Goal: Transaction & Acquisition: Download file/media

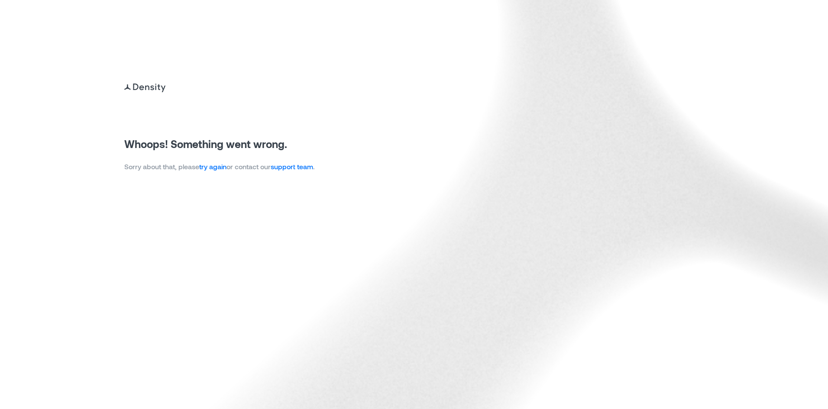
click at [217, 169] on link "try again" at bounding box center [212, 166] width 27 height 8
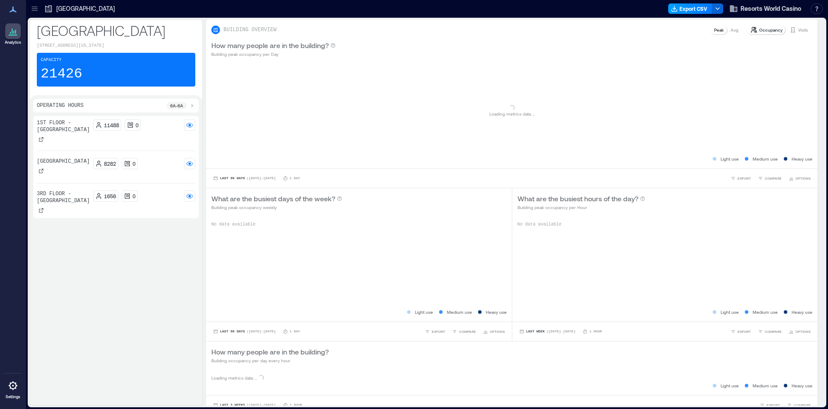
click at [701, 6] on button "Export CSV" at bounding box center [691, 8] width 44 height 10
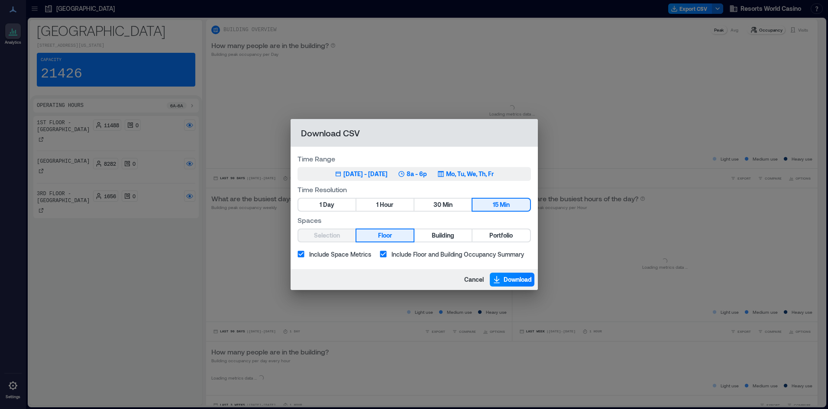
click at [387, 168] on button "[DATE] 12, 2025 - [DATE] 8a - 6p Mo, Tu, We, Th, Fr" at bounding box center [415, 174] width 234 height 14
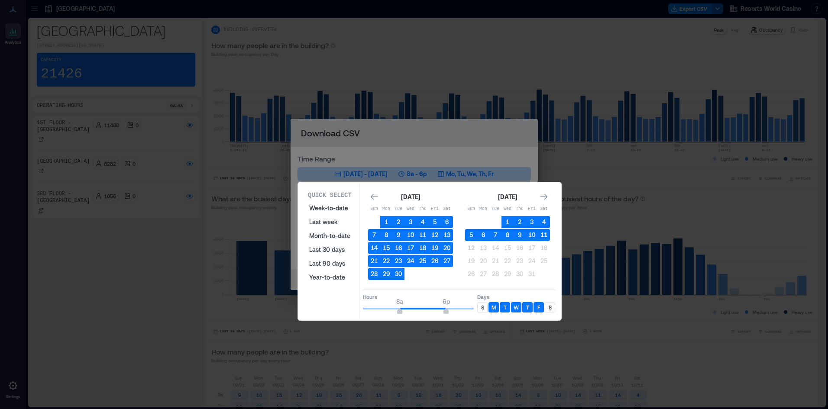
click at [546, 237] on button "11" at bounding box center [544, 235] width 12 height 12
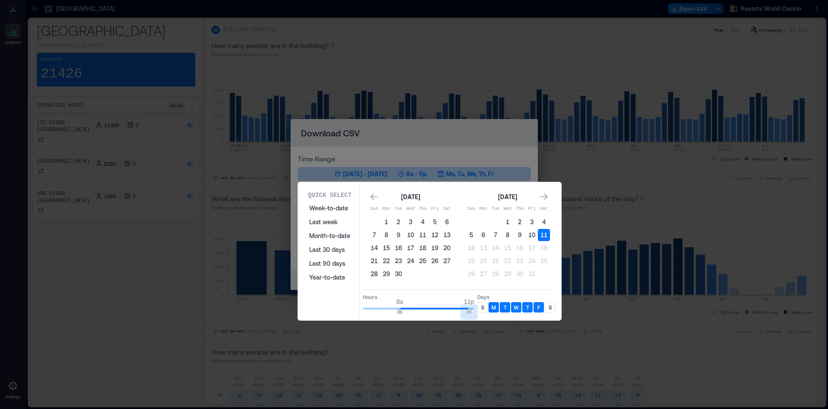
type input "**"
drag, startPoint x: 444, startPoint y: 312, endPoint x: 484, endPoint y: 310, distance: 39.5
click at [484, 310] on div "Hours 8a 12a Days S M T W T F S" at bounding box center [459, 303] width 192 height 26
type input "*"
drag, startPoint x: 396, startPoint y: 312, endPoint x: 330, endPoint y: 311, distance: 66.7
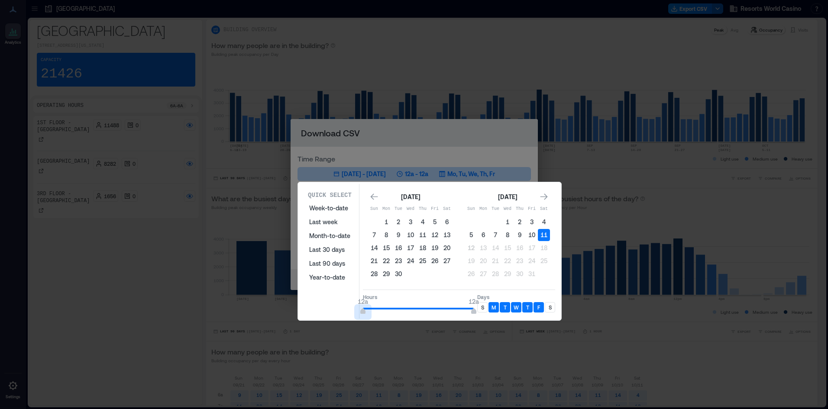
click at [330, 311] on div "Quick Select Week-to-date Last week Month-to-date Last 30 days Last 90 days Yea…" at bounding box center [430, 251] width 258 height 135
drag, startPoint x: 484, startPoint y: 307, endPoint x: 515, endPoint y: 308, distance: 31.2
click at [484, 307] on p "S" at bounding box center [482, 307] width 3 height 7
click at [546, 308] on div "S" at bounding box center [550, 307] width 10 height 10
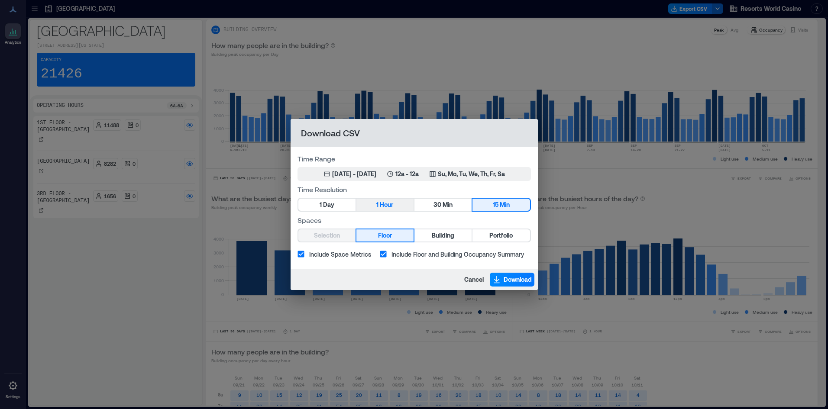
click at [394, 204] on button "1 Hour" at bounding box center [385, 205] width 57 height 12
click at [509, 236] on span "Portfolio" at bounding box center [501, 236] width 23 height 11
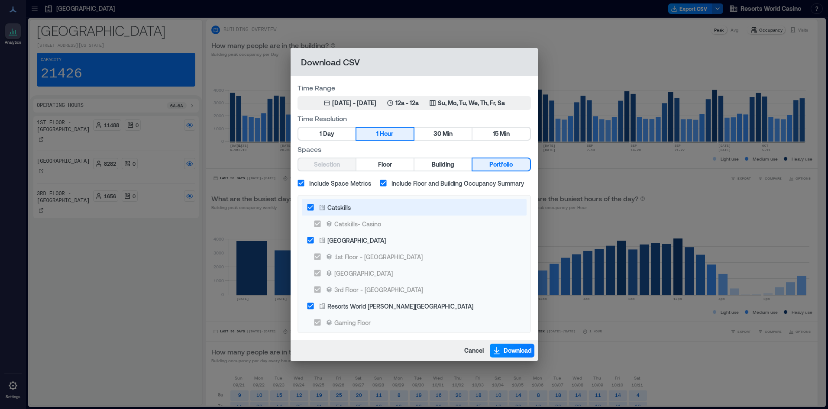
click at [302, 210] on div "Catskills" at bounding box center [414, 207] width 225 height 16
click at [323, 209] on icon at bounding box center [322, 208] width 5 height 6
click at [518, 352] on span "Download" at bounding box center [518, 351] width 28 height 9
